Goal: Information Seeking & Learning: Learn about a topic

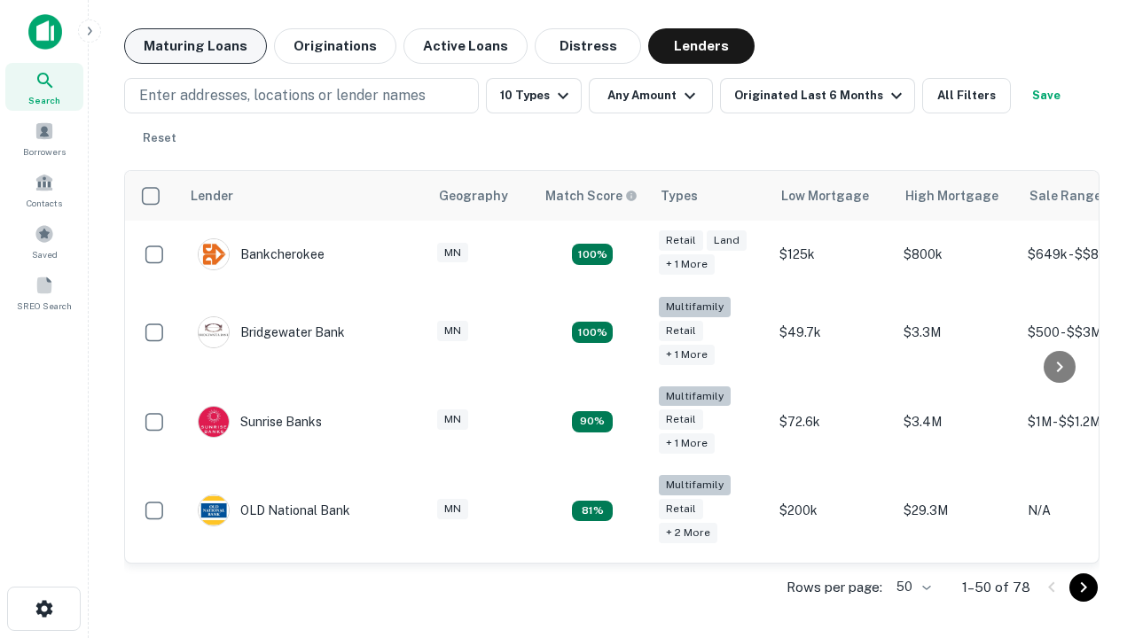
click at [195, 46] on button "Maturing Loans" at bounding box center [195, 45] width 143 height 35
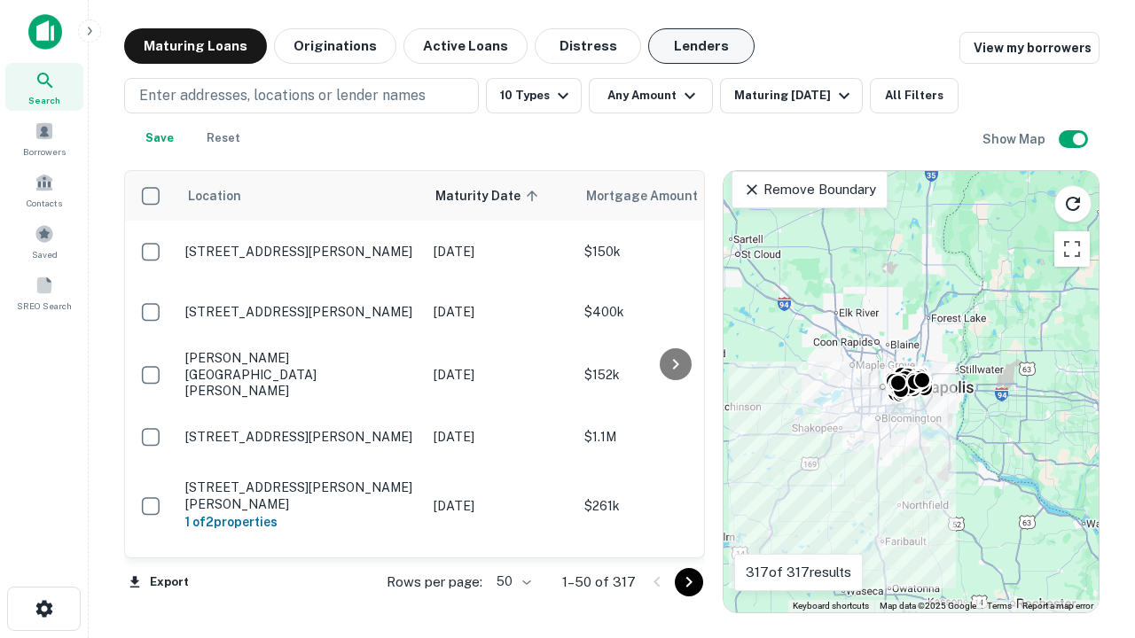
click at [701, 46] on button "Lenders" at bounding box center [701, 45] width 106 height 35
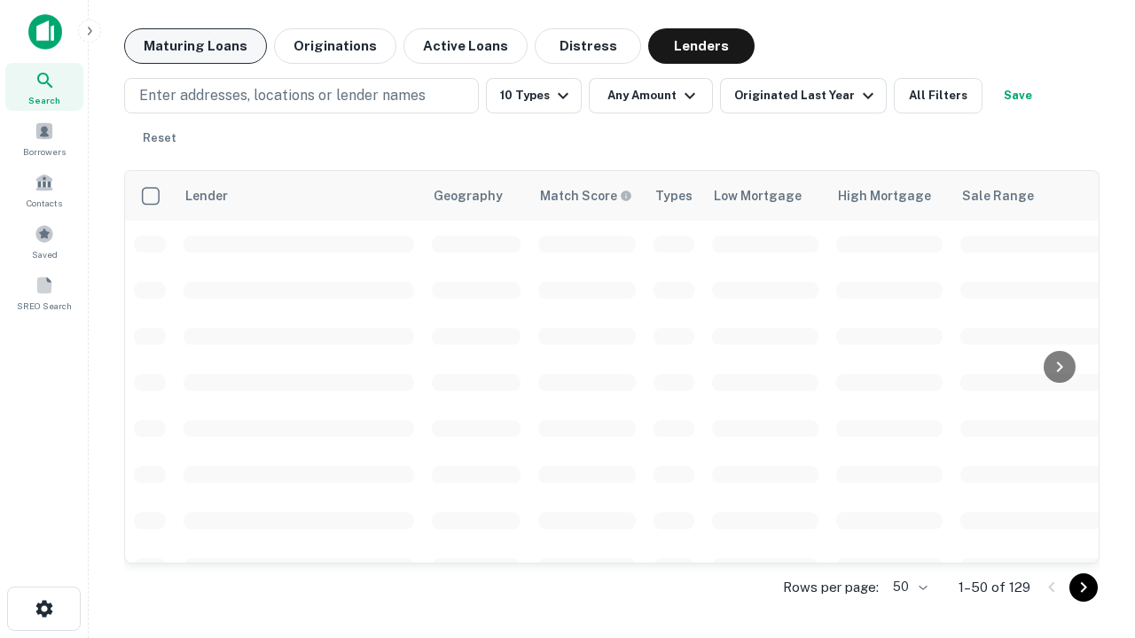
click at [195, 46] on button "Maturing Loans" at bounding box center [195, 45] width 143 height 35
